Goal: Check status

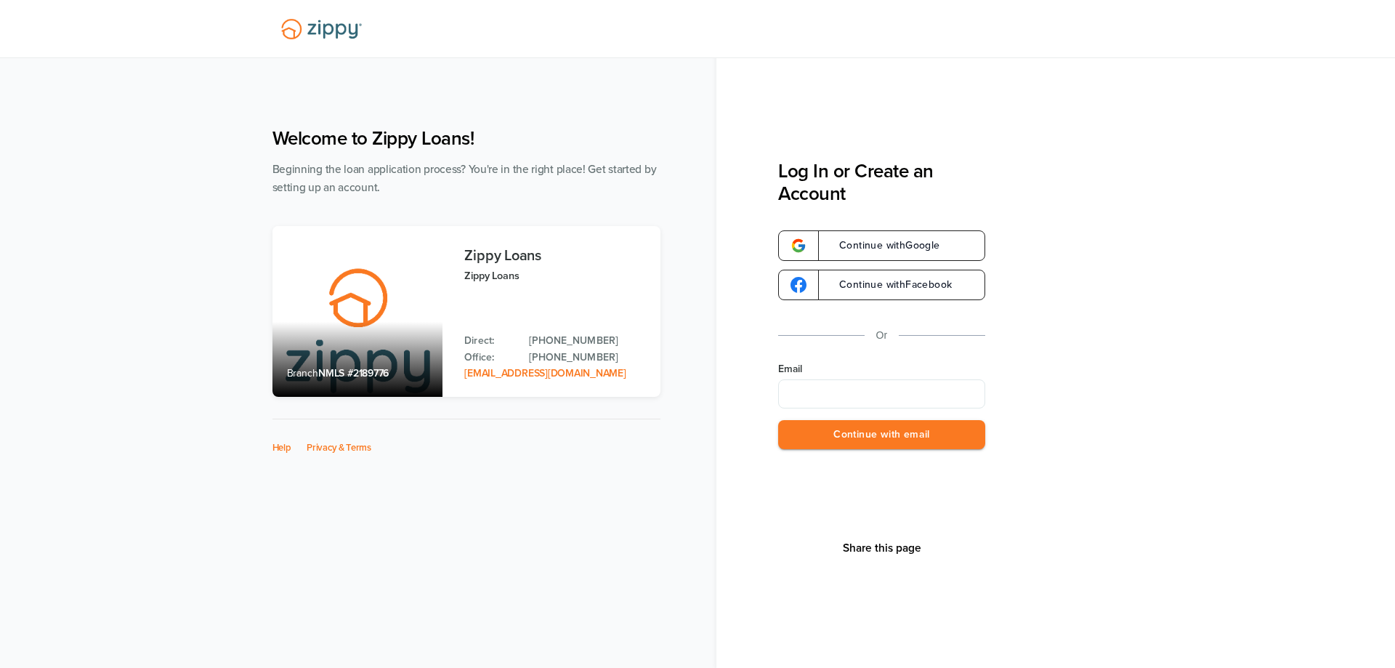
type input "**********"
click at [918, 435] on button "Continue with email" at bounding box center [881, 435] width 207 height 30
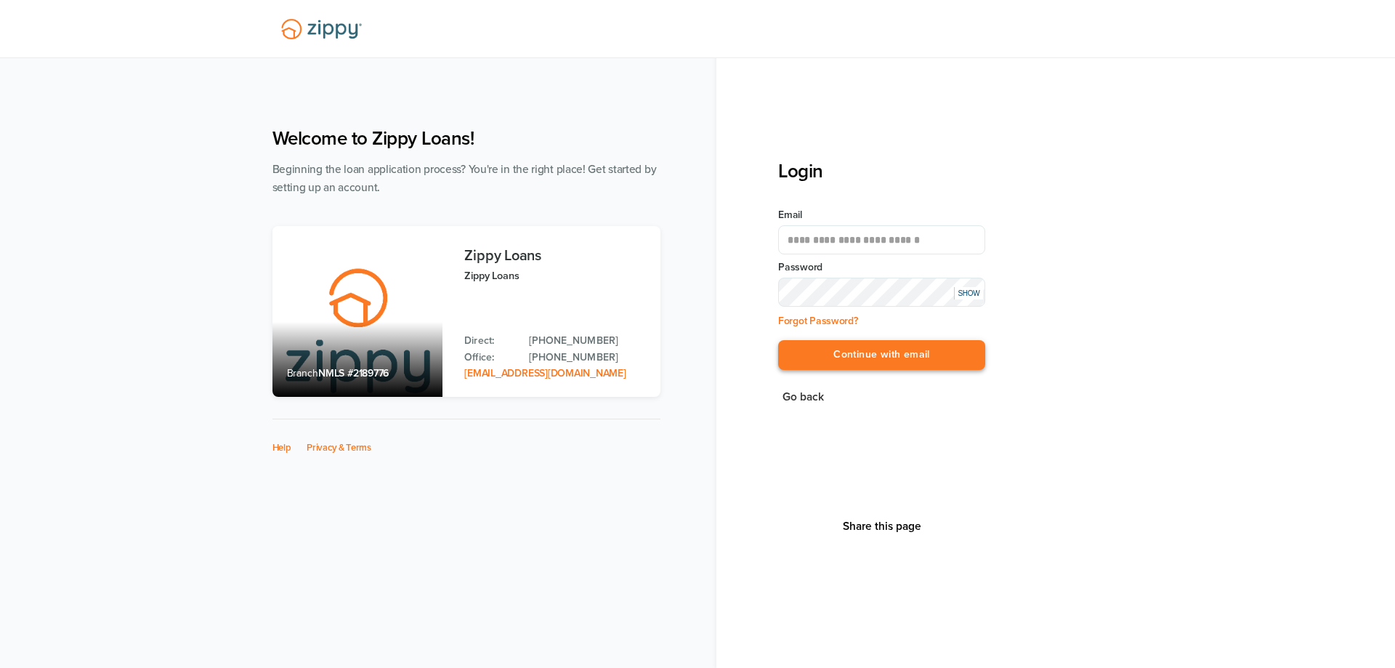
click at [903, 359] on button "Continue with email" at bounding box center [881, 355] width 207 height 30
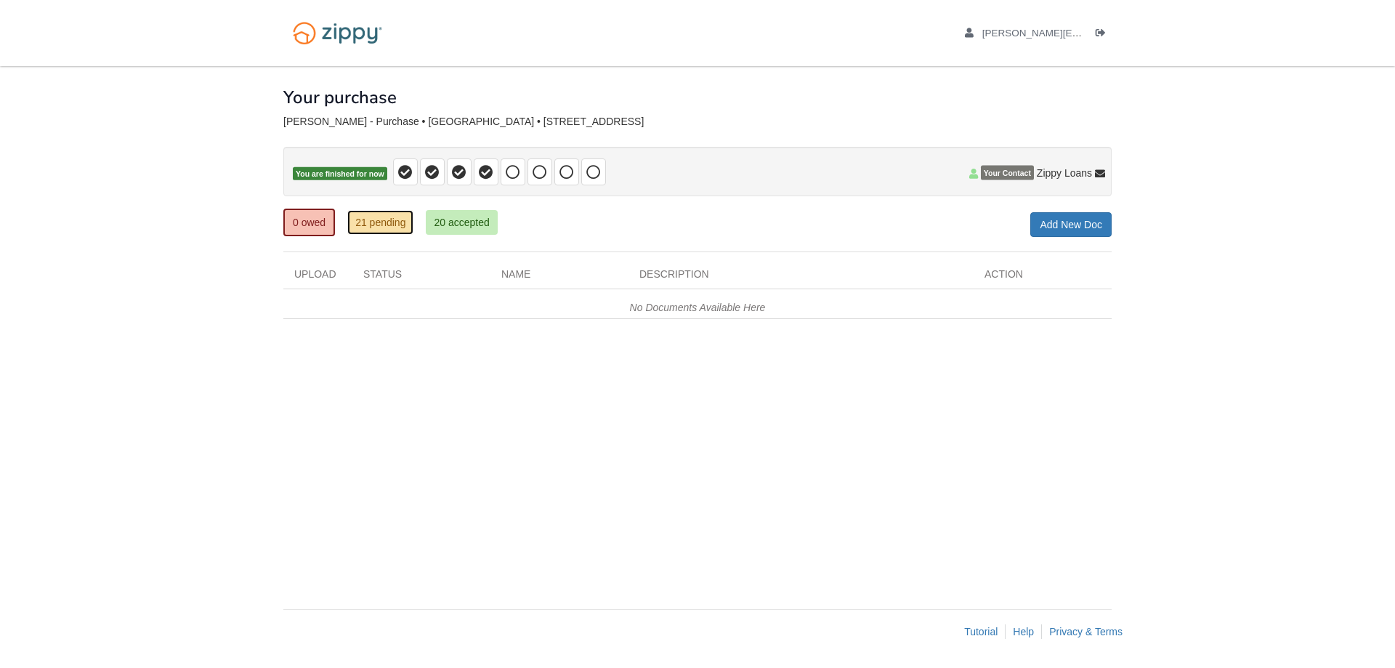
click at [403, 227] on link "21 pending" at bounding box center [380, 222] width 66 height 25
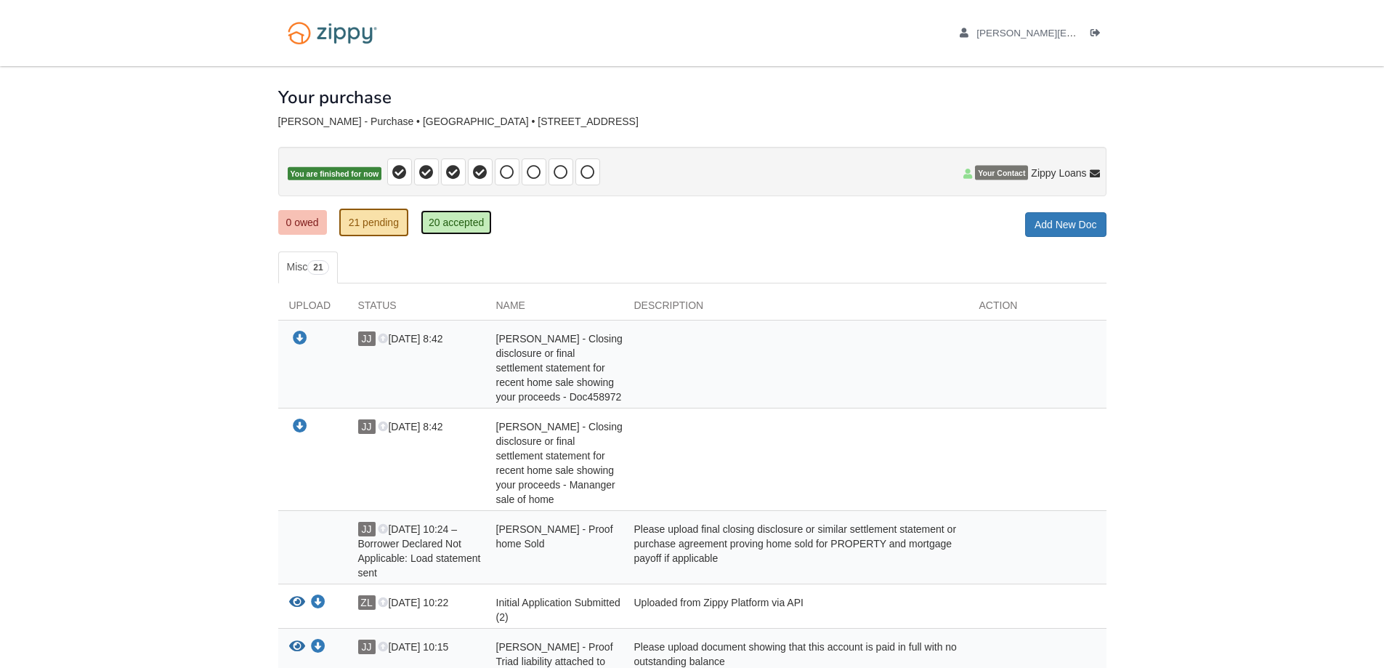
click at [456, 227] on link "20 accepted" at bounding box center [456, 222] width 71 height 25
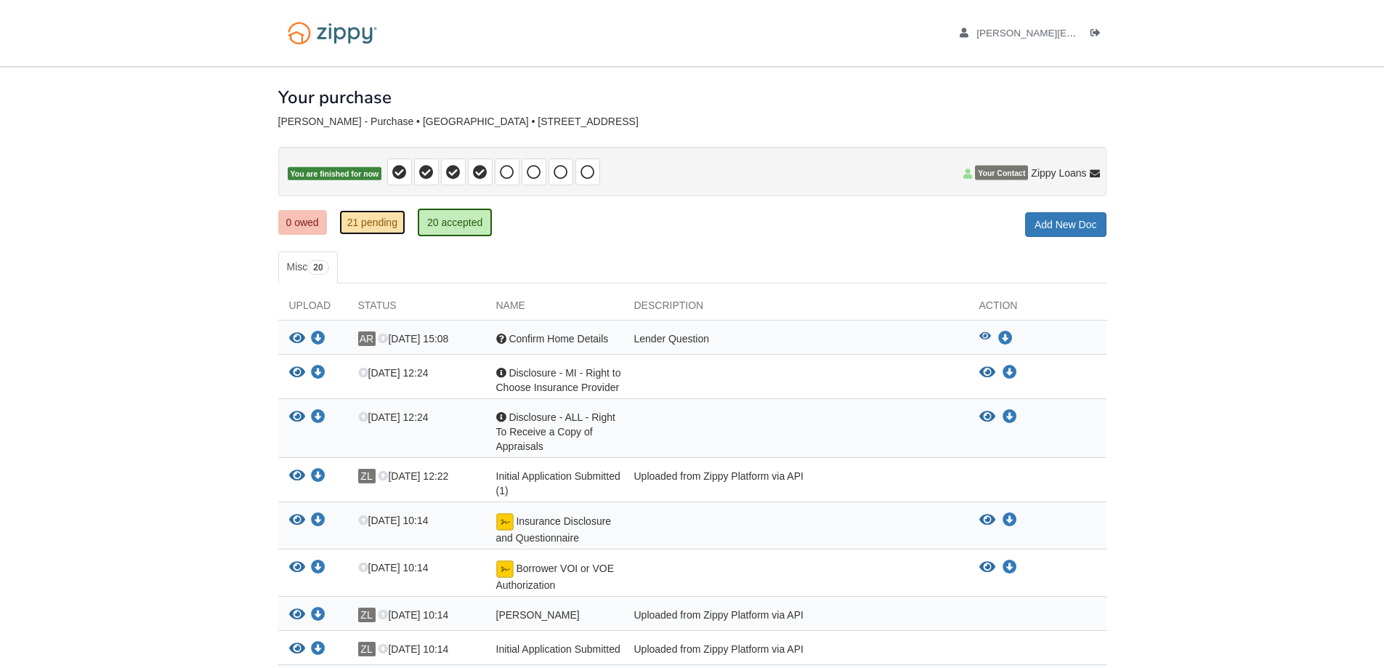
click at [381, 214] on link "21 pending" at bounding box center [372, 222] width 66 height 25
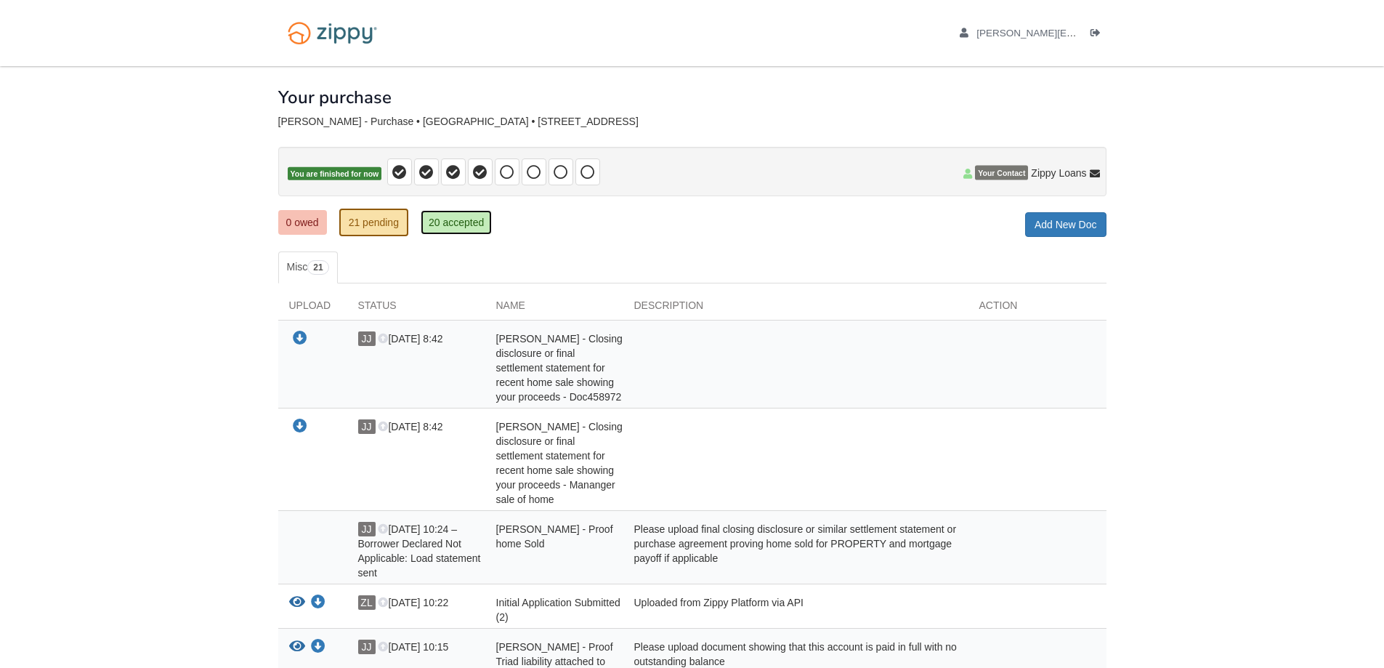
click at [423, 222] on link "20 accepted" at bounding box center [456, 222] width 71 height 25
